Goal: Check status: Check status

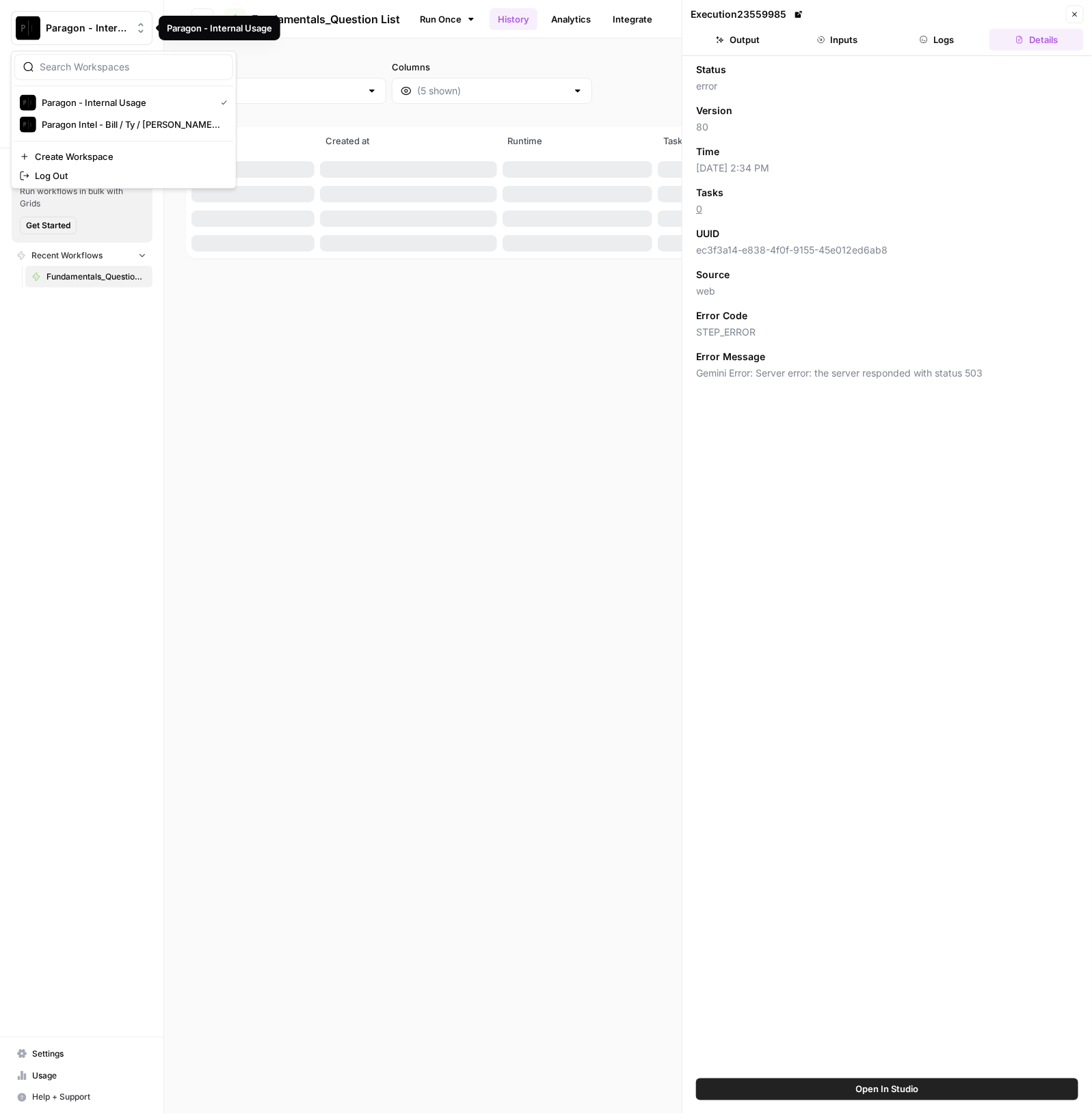
click at [134, 32] on icon "Workspace: Paragon - Internal Usage" at bounding box center [141, 28] width 13 height 13
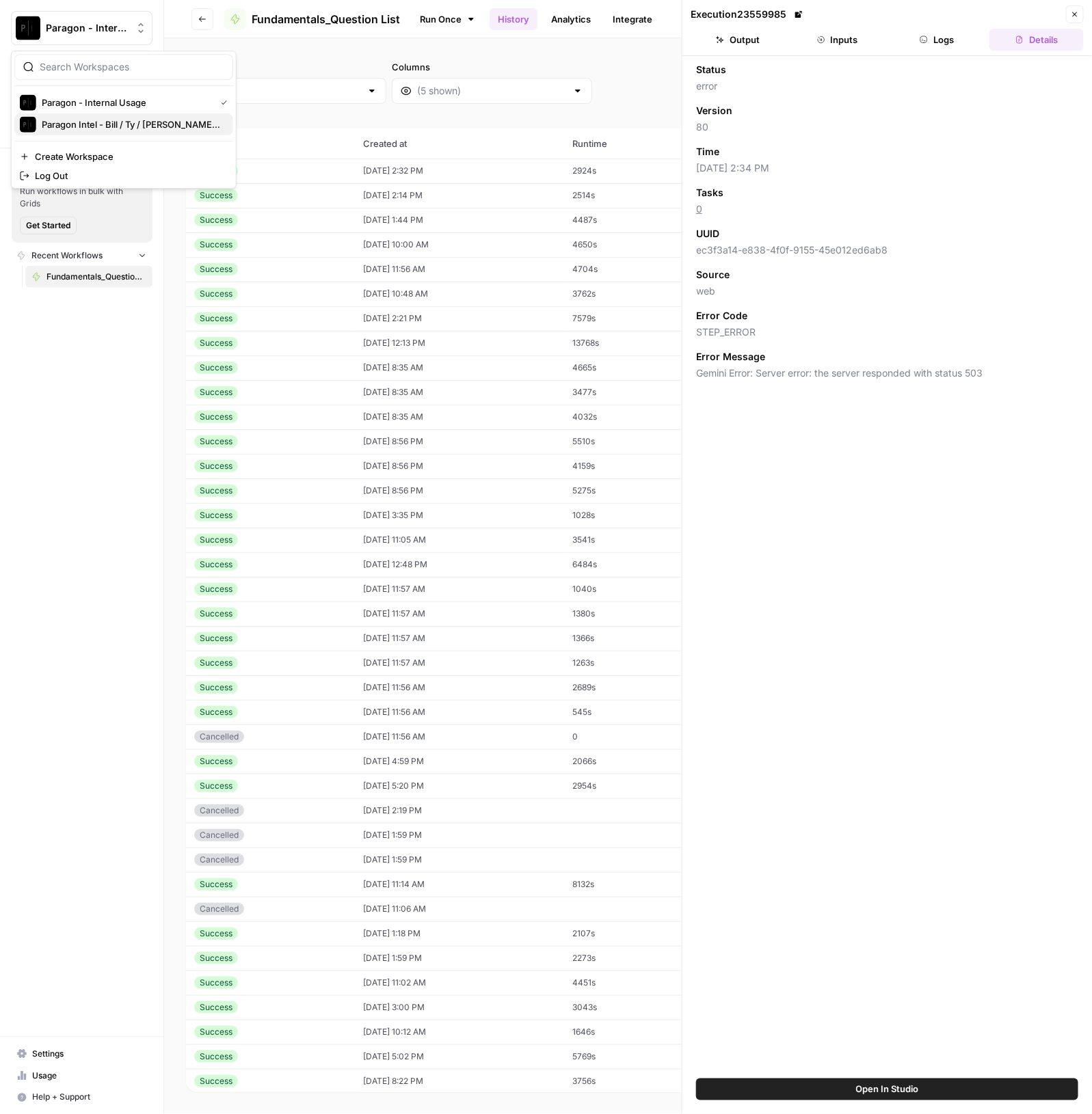
click at [204, 121] on span "Paragon Intel - Bill / Ty / [PERSON_NAME] R&D" at bounding box center [132, 124] width 181 height 13
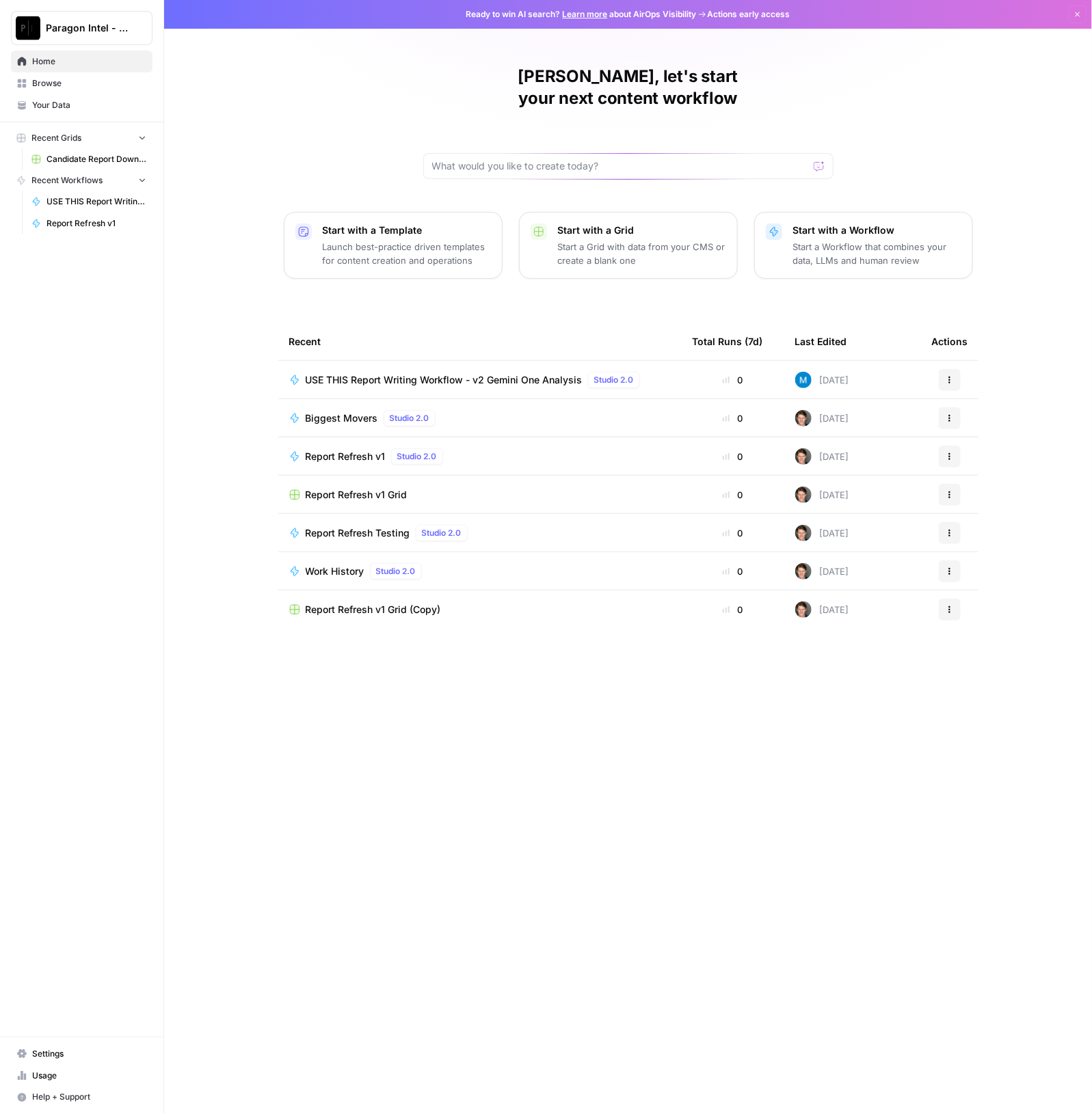
click at [472, 373] on span "USE THIS Report Writing Workflow - v2 Gemini One Analysis" at bounding box center [444, 380] width 277 height 13
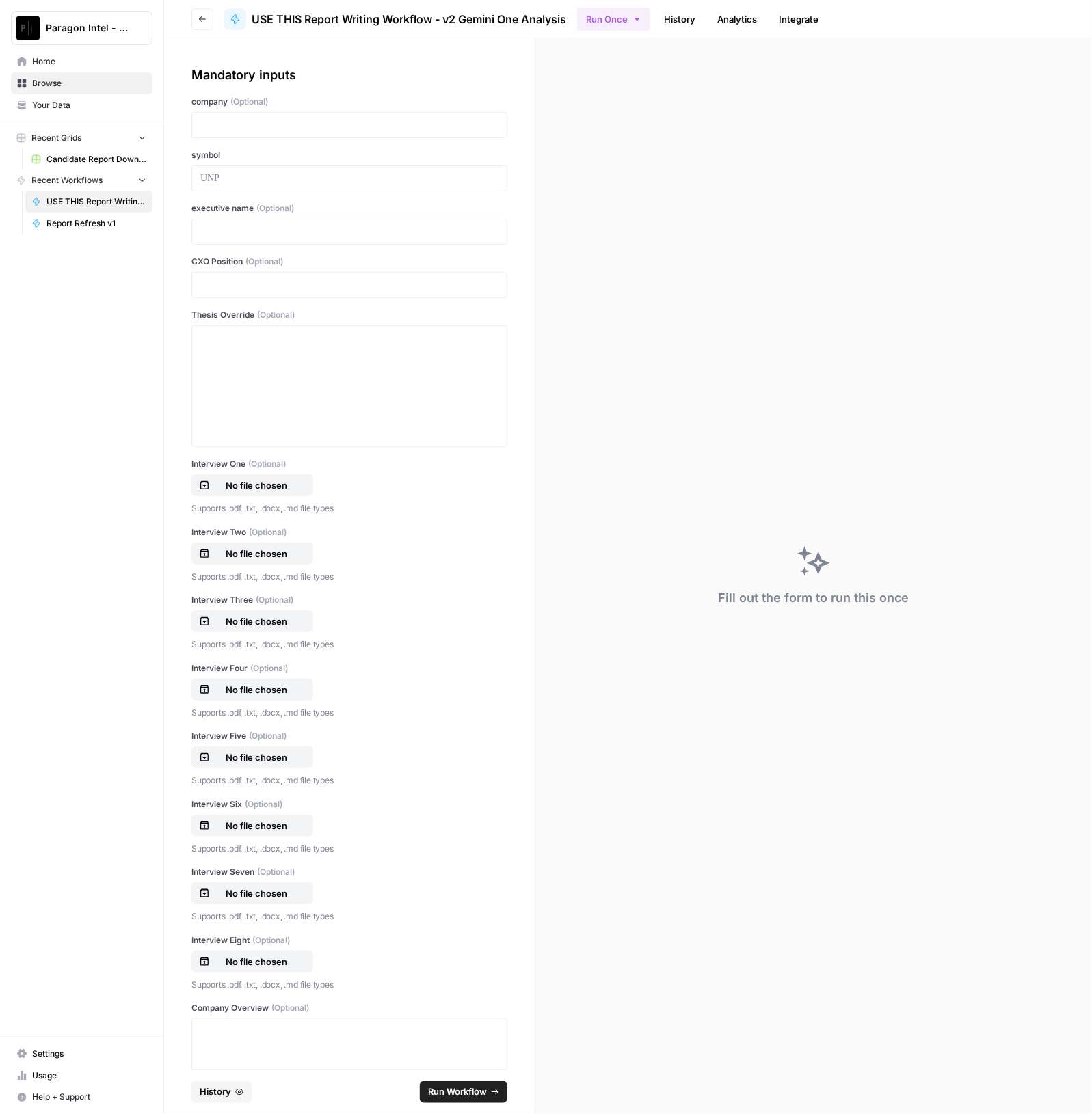
click at [674, 27] on link "History" at bounding box center [680, 19] width 48 height 22
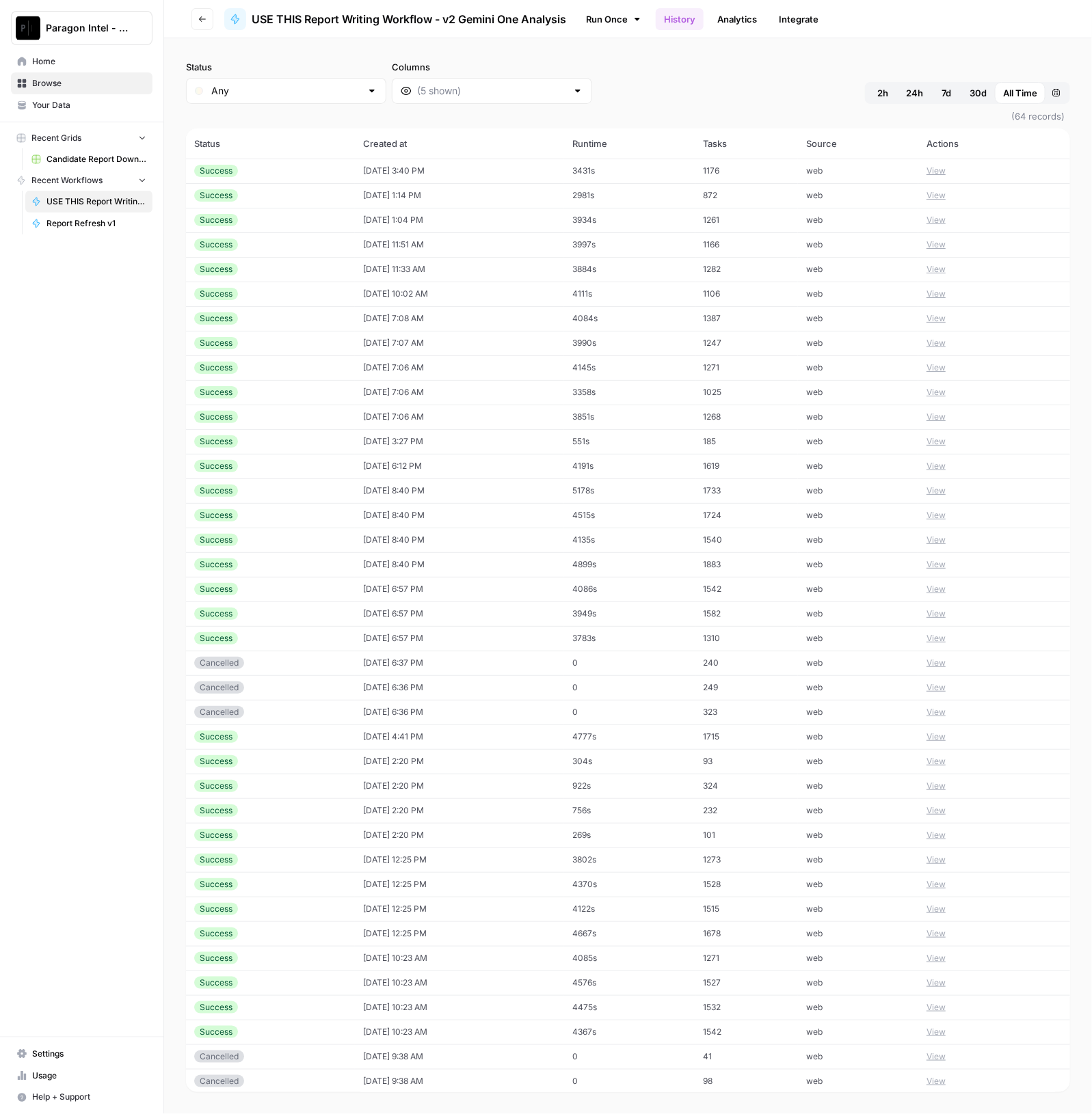
click at [366, 192] on td "09/04/25 at 1:14 PM" at bounding box center [459, 195] width 210 height 24
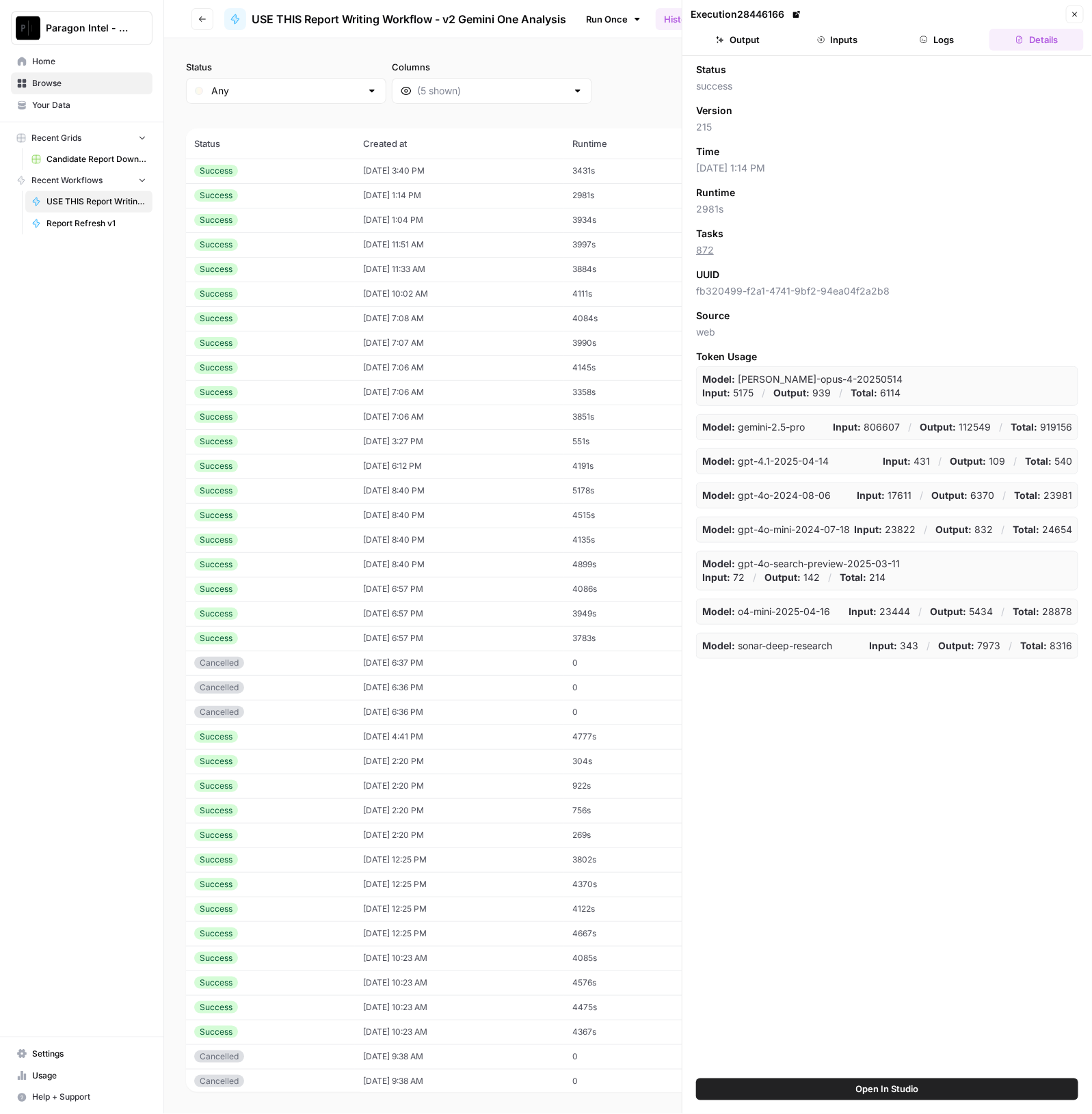
click at [857, 32] on button "Inputs" at bounding box center [837, 40] width 94 height 22
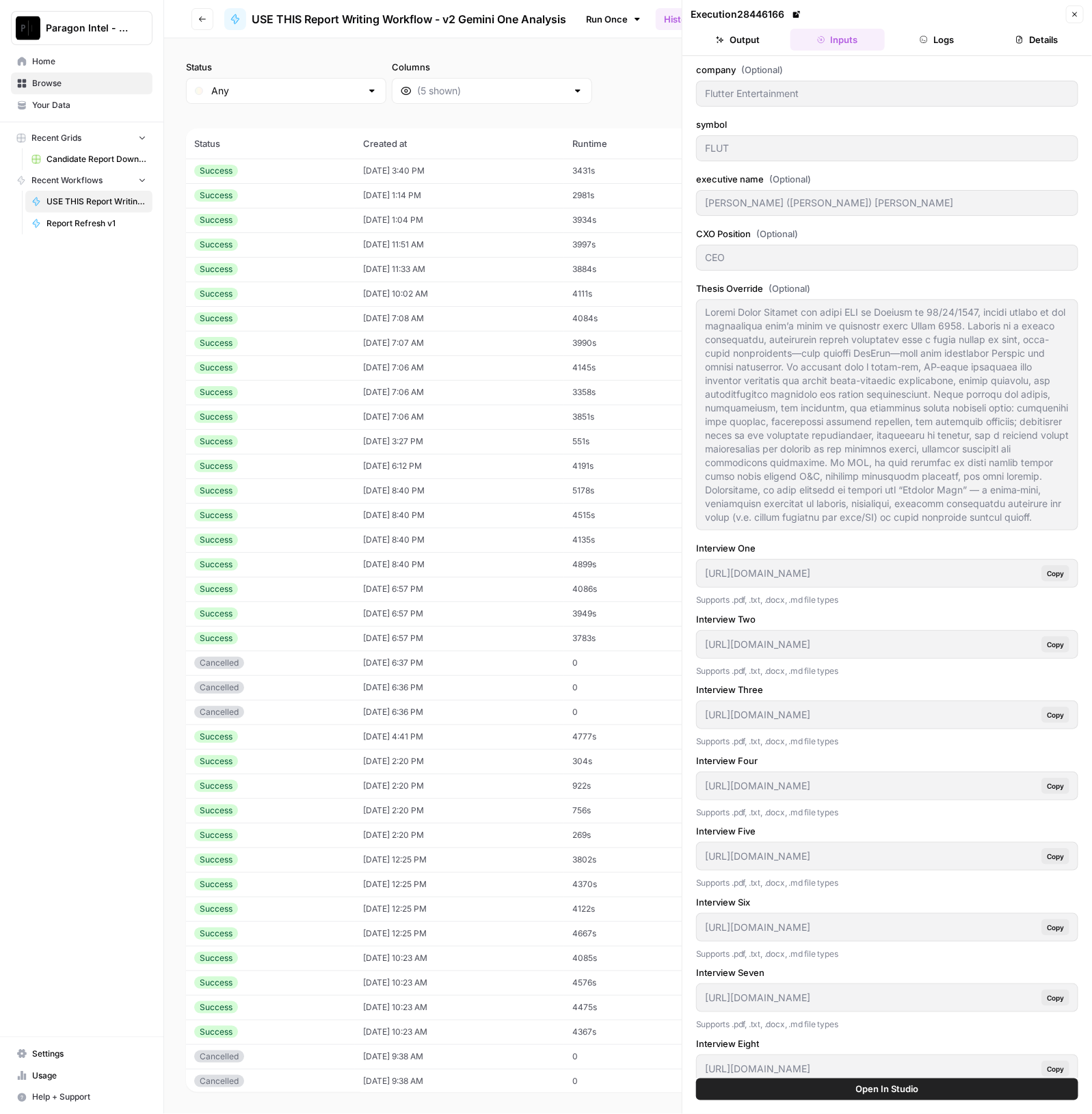
click at [506, 178] on td "09/04/25 at 3:40 PM" at bounding box center [459, 170] width 210 height 24
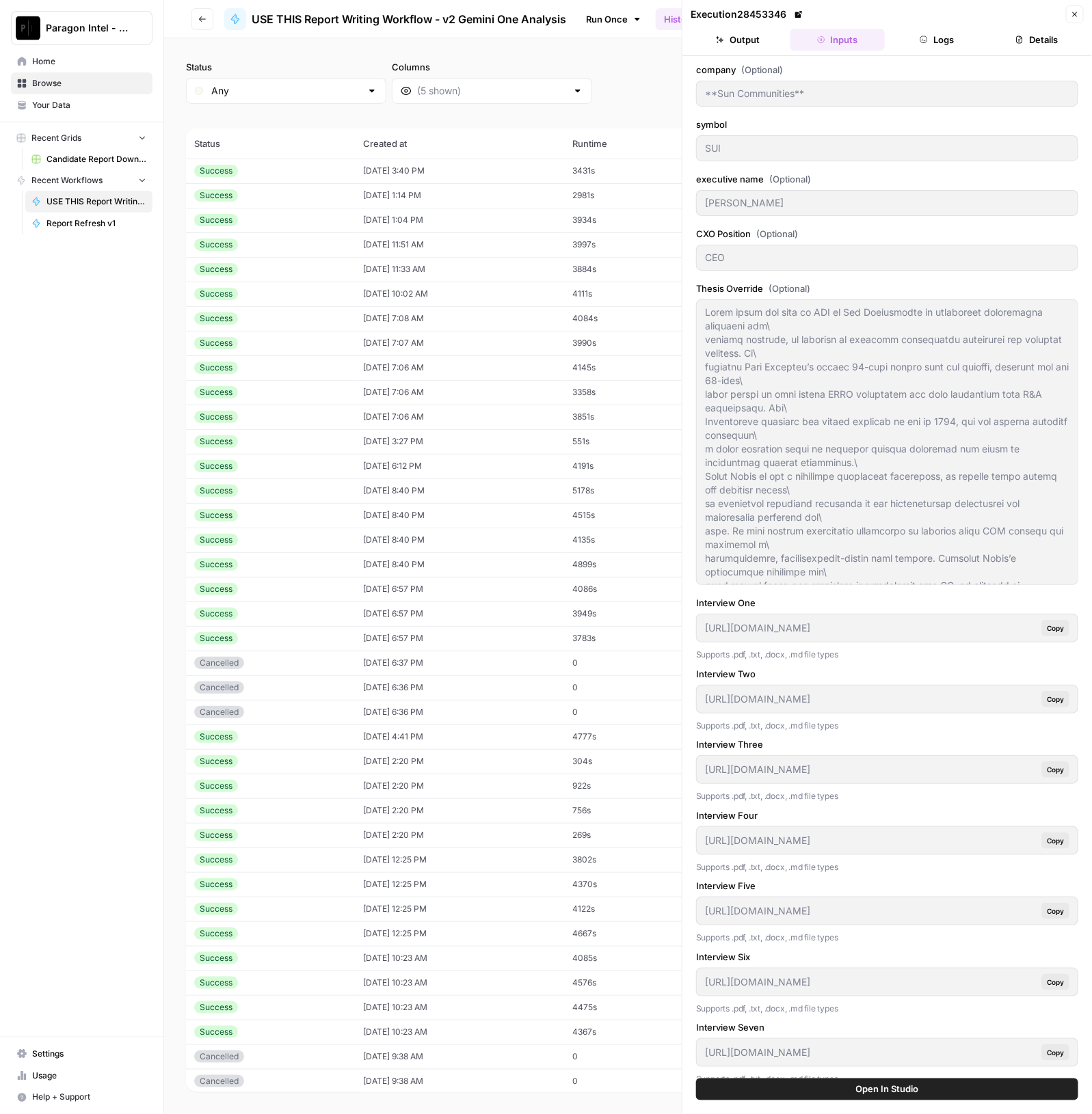
click at [942, 38] on button "Logs" at bounding box center [937, 40] width 94 height 22
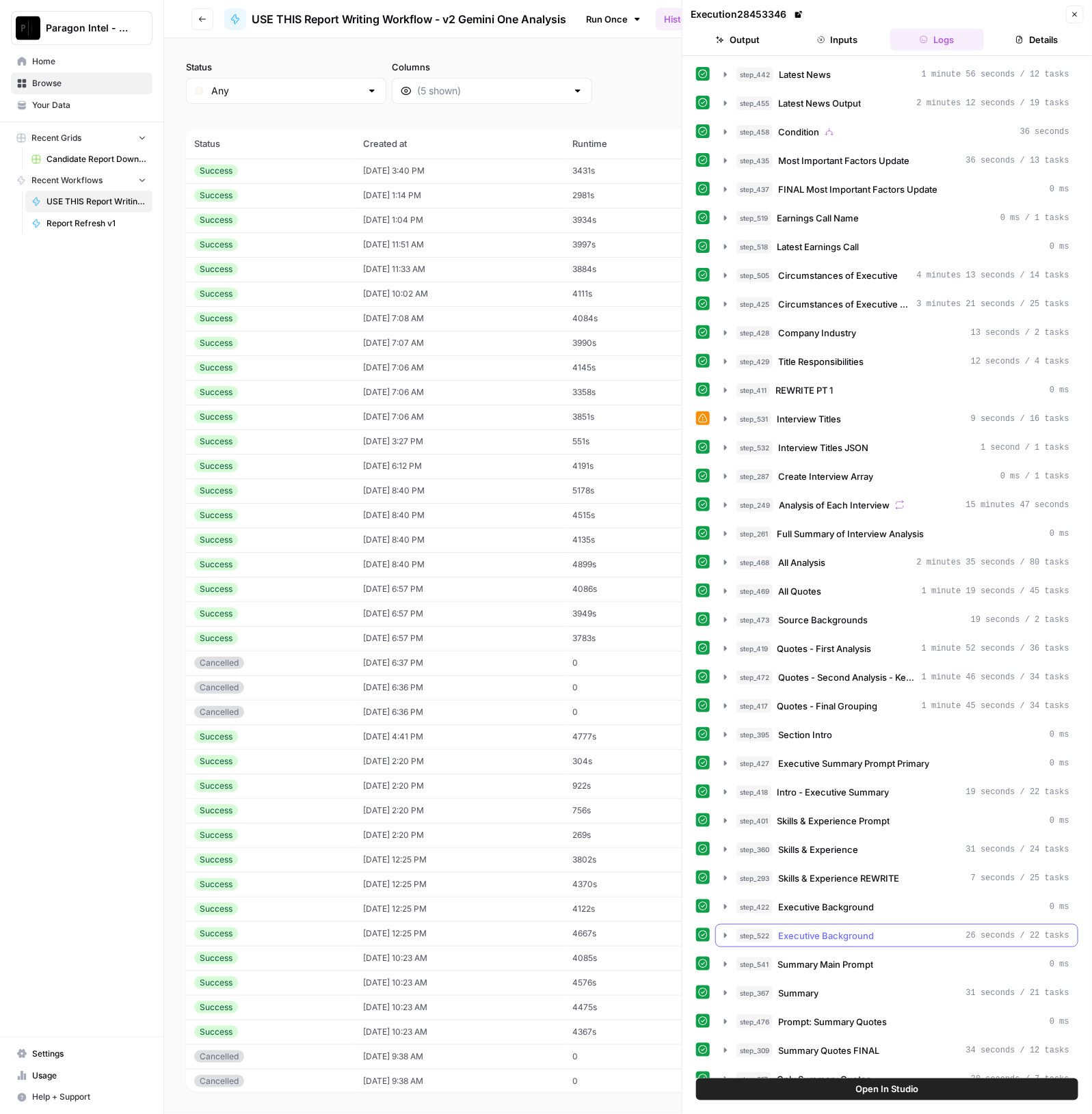
click at [859, 929] on span "Executive Background" at bounding box center [825, 936] width 96 height 13
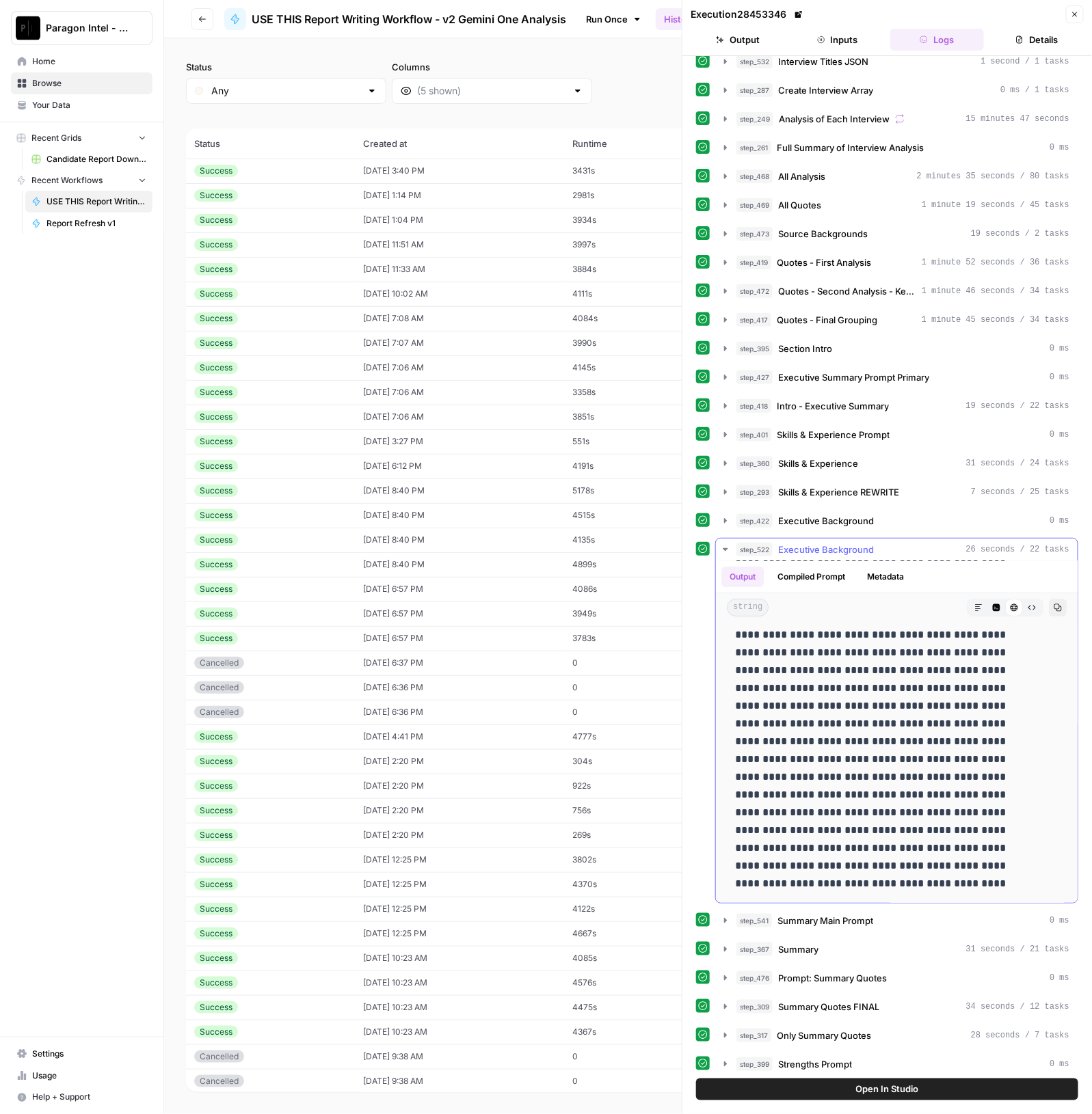
scroll to position [597, 0]
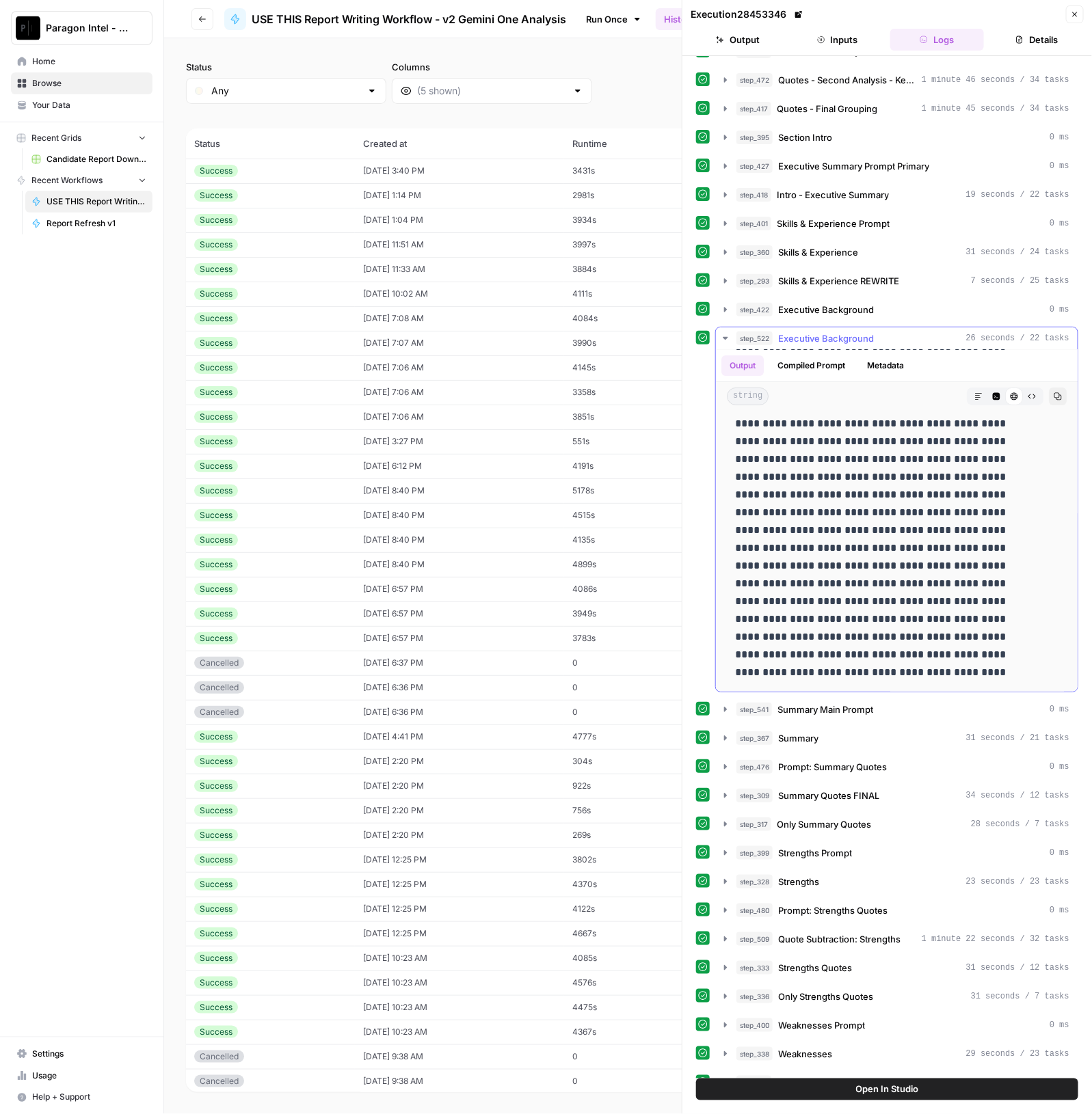
click at [974, 392] on icon "button" at bounding box center [978, 396] width 8 height 8
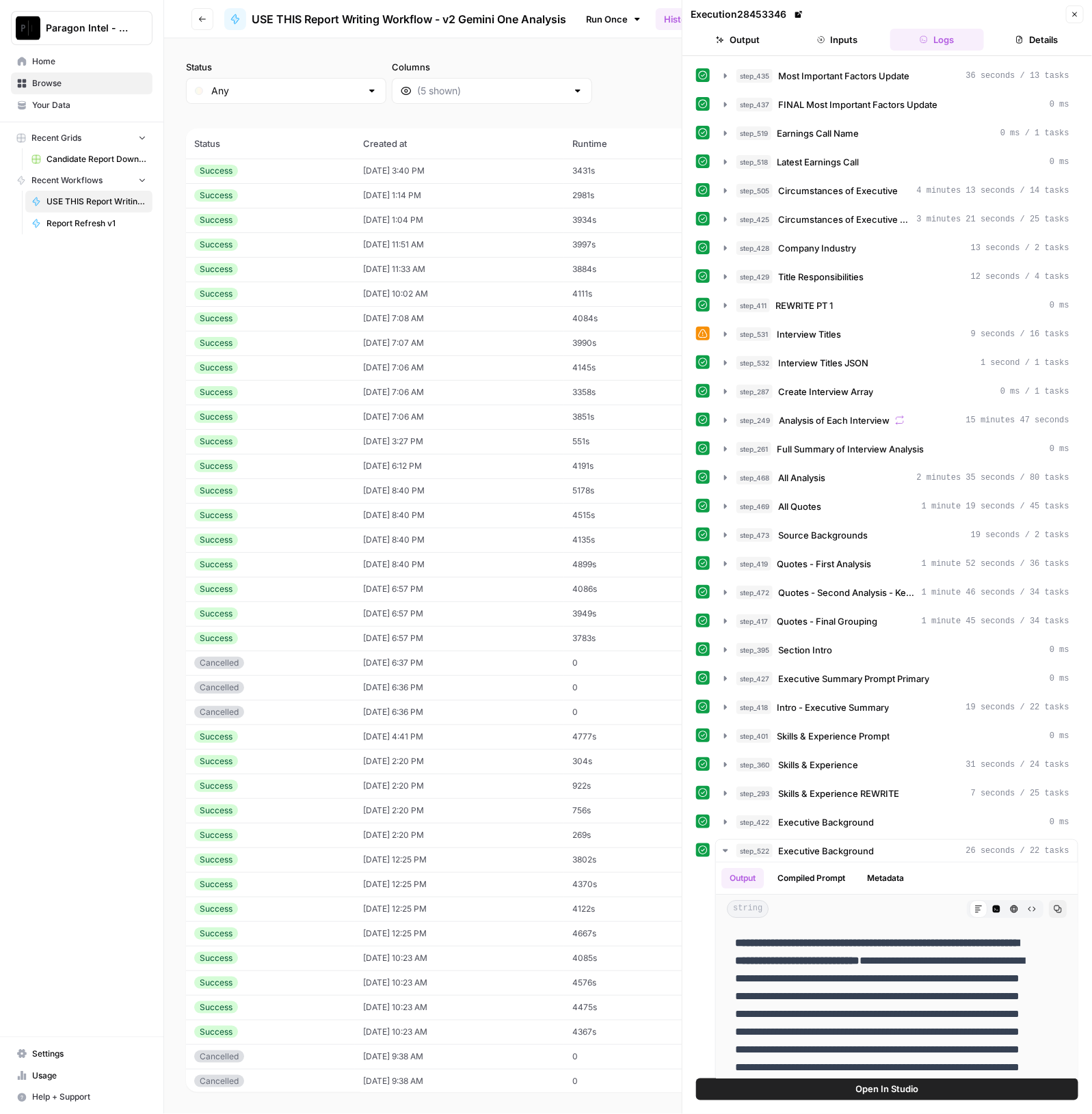
scroll to position [0, 0]
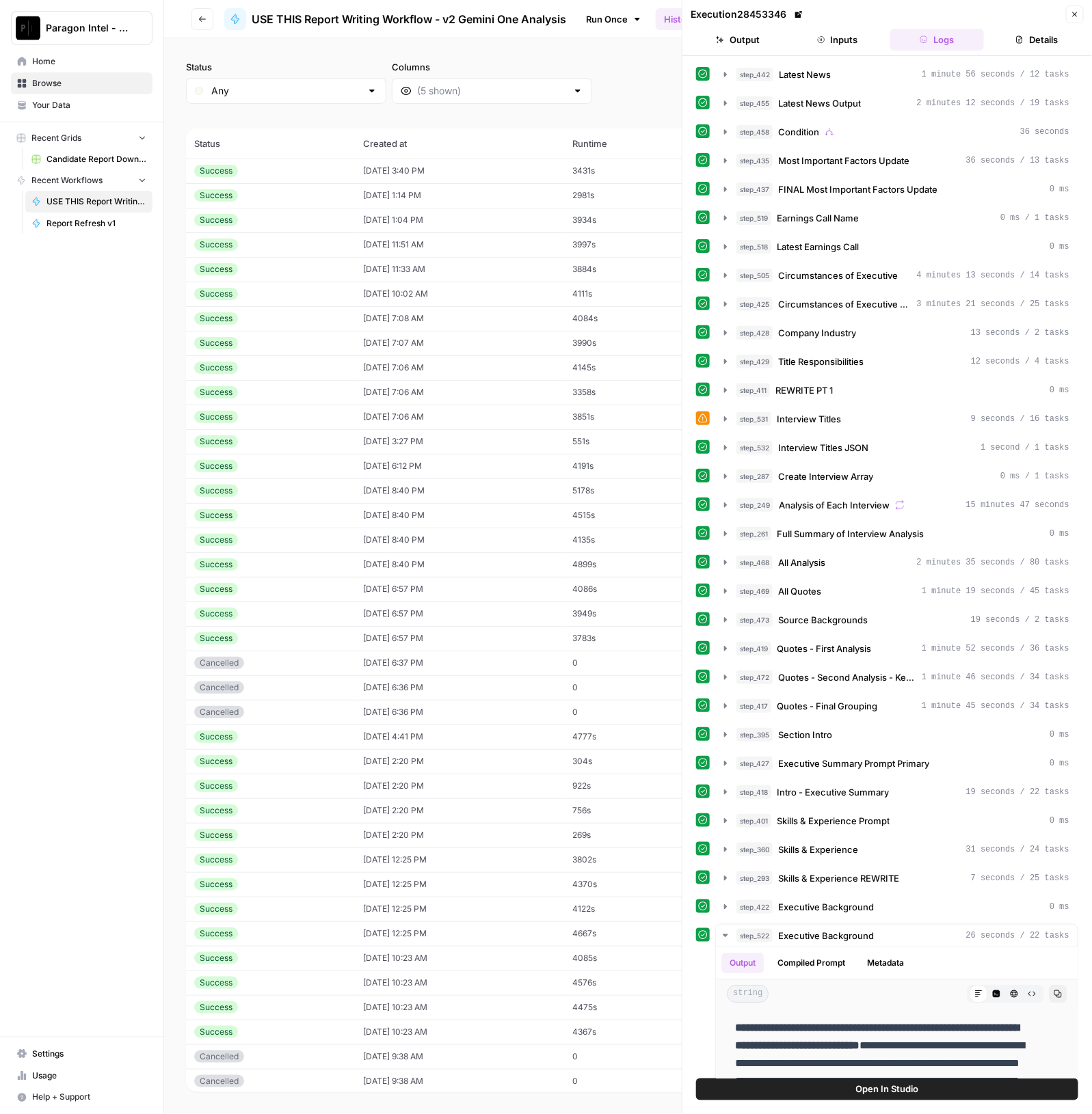
click at [475, 197] on td "09/04/25 at 1:14 PM" at bounding box center [459, 195] width 210 height 24
click at [437, 216] on td "09/04/25 at 1:04 PM" at bounding box center [459, 220] width 210 height 24
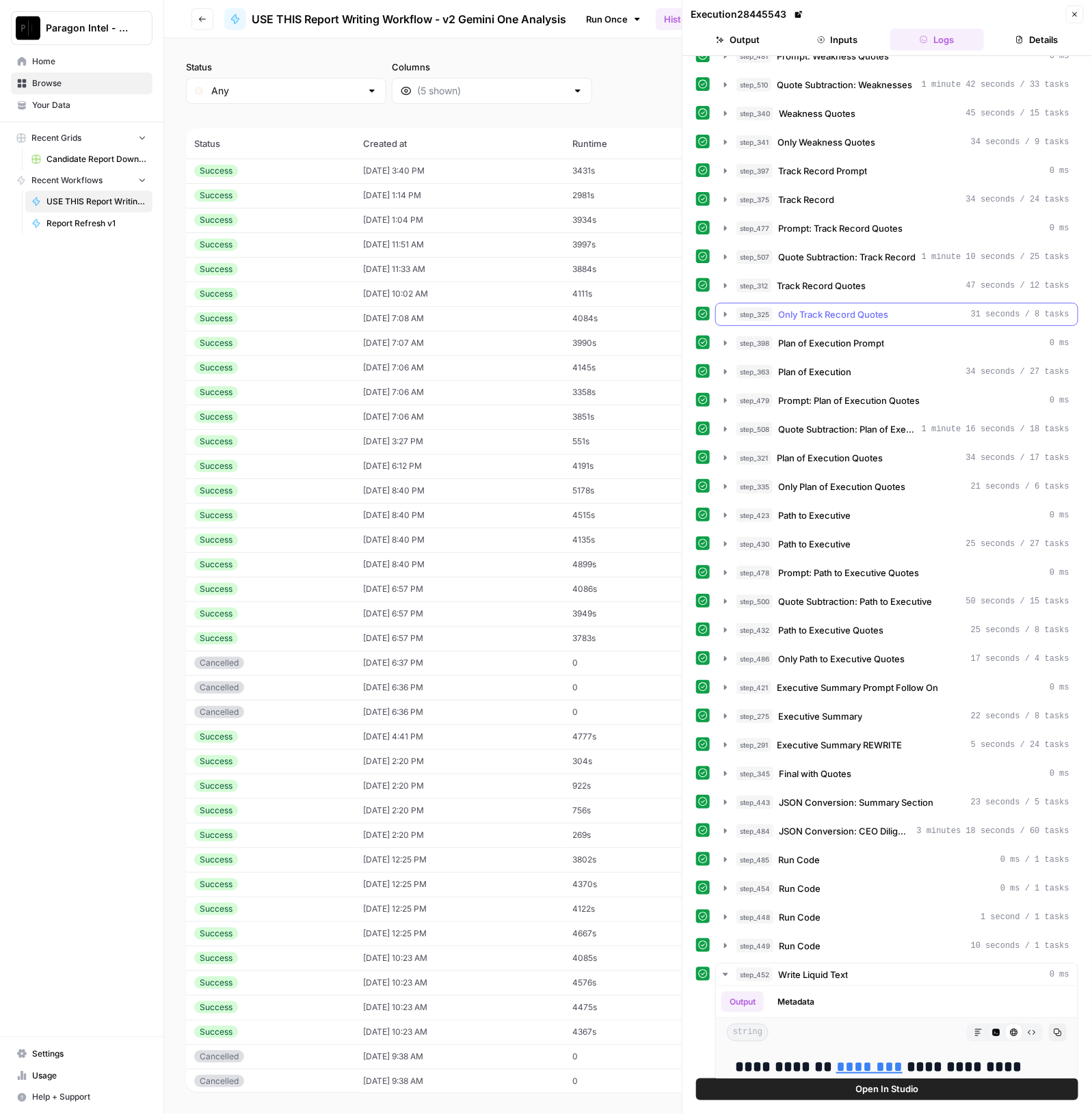
scroll to position [1308, 0]
